Goal: Task Accomplishment & Management: Manage account settings

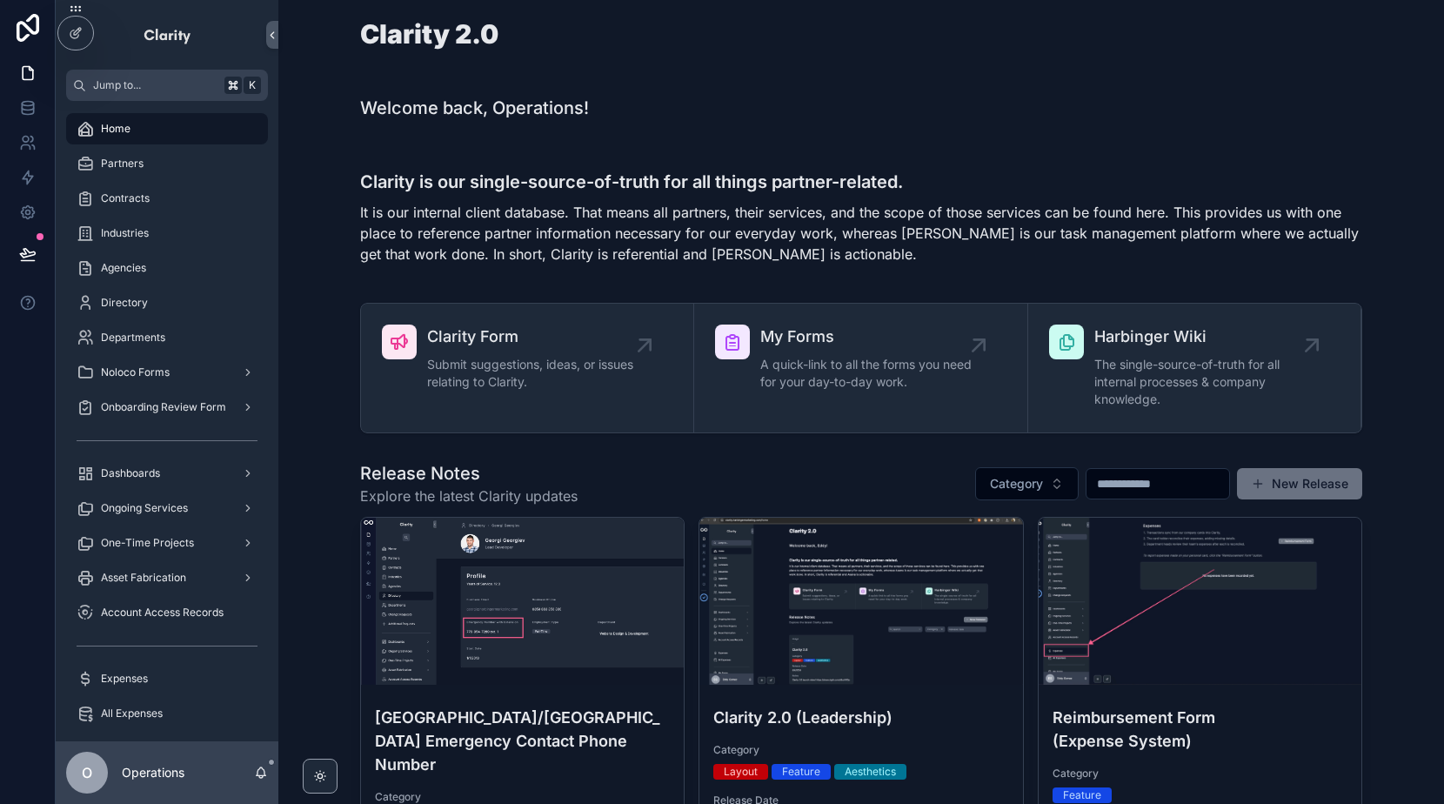
click at [903, 90] on div "Welcome back, Operations!" at bounding box center [861, 108] width 1138 height 38
click at [170, 767] on p "Operations" at bounding box center [153, 772] width 63 height 17
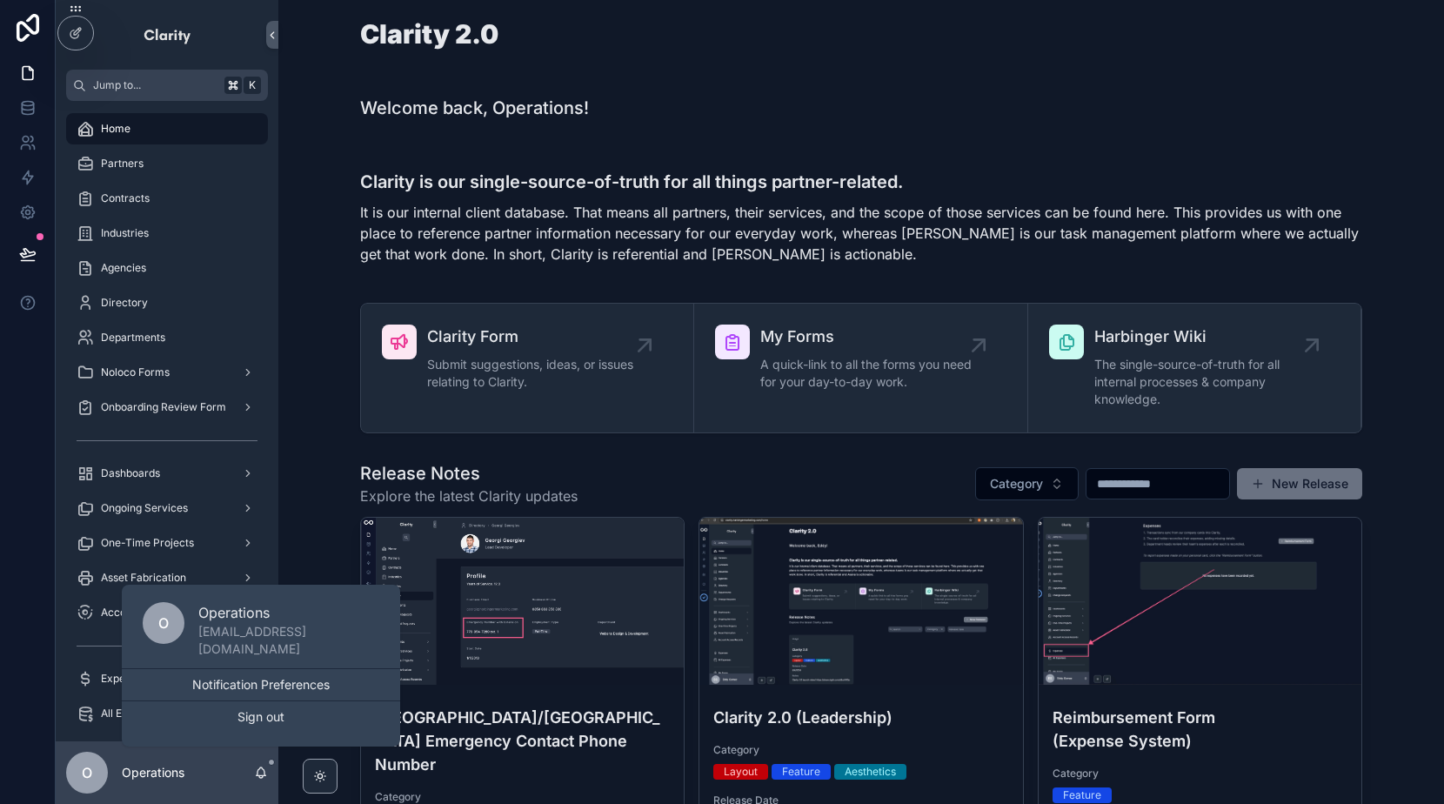
click at [238, 718] on button "Sign out" at bounding box center [261, 716] width 278 height 31
